Goal: Task Accomplishment & Management: Manage account settings

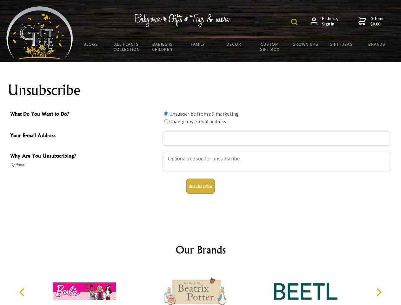
click at [295, 22] on img at bounding box center [294, 22] width 6 height 6
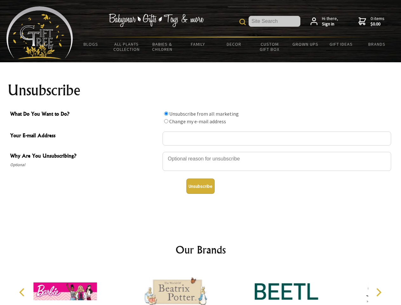
click at [201, 151] on div at bounding box center [277, 162] width 229 height 22
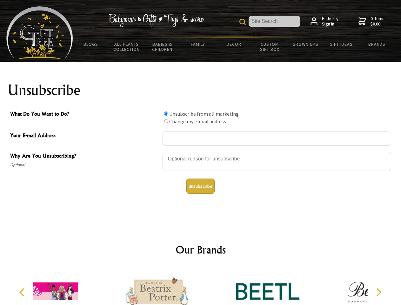
click at [166, 113] on input "What Do You Want to Do?" at bounding box center [166, 113] width 4 height 4
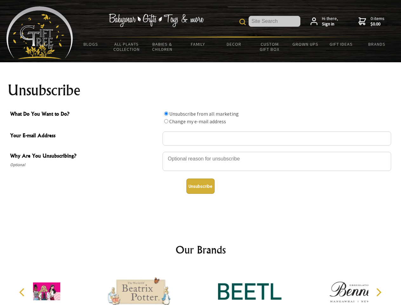
click at [166, 121] on input "What Do You Want to Do?" at bounding box center [166, 121] width 4 height 4
radio input "true"
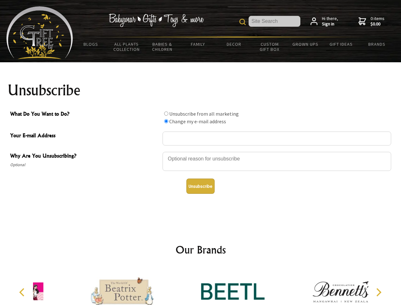
click at [200, 186] on button "Unsubscribe" at bounding box center [200, 185] width 28 height 15
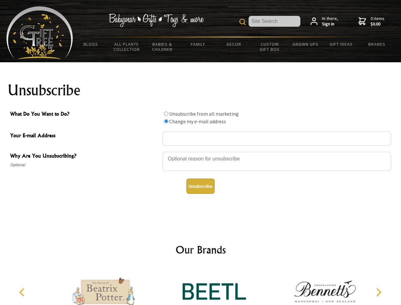
click at [23, 292] on icon "Previous" at bounding box center [22, 292] width 8 height 8
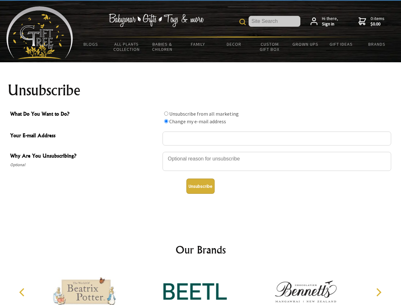
click at [378, 292] on icon "Next" at bounding box center [378, 292] width 8 height 8
